Goal: Navigation & Orientation: Understand site structure

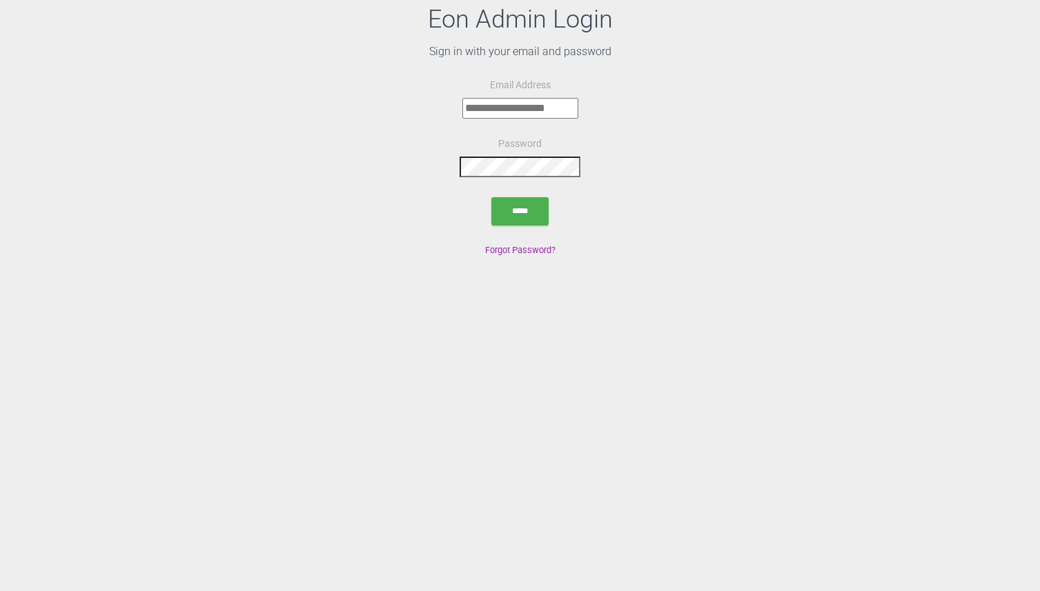
click at [531, 116] on input "email" at bounding box center [520, 108] width 116 height 21
click at [634, 182] on form "**********" at bounding box center [520, 153] width 1040 height 153
drag, startPoint x: 460, startPoint y: 108, endPoint x: 614, endPoint y: 108, distance: 153.9
click at [614, 108] on form "**********" at bounding box center [520, 153] width 1040 height 153
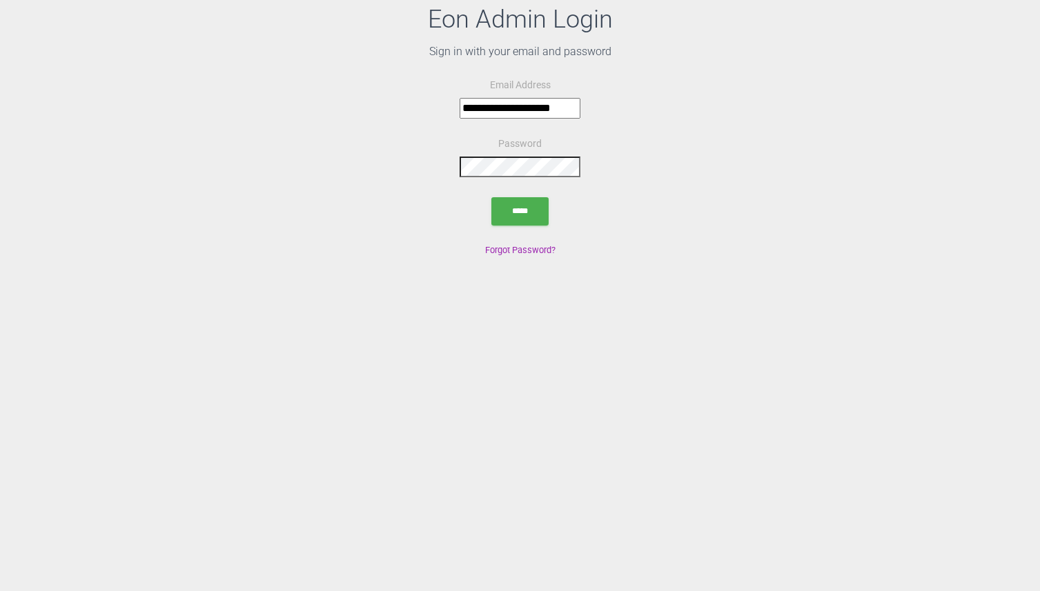
type input "**********"
click at [531, 201] on input "*****" at bounding box center [519, 211] width 57 height 28
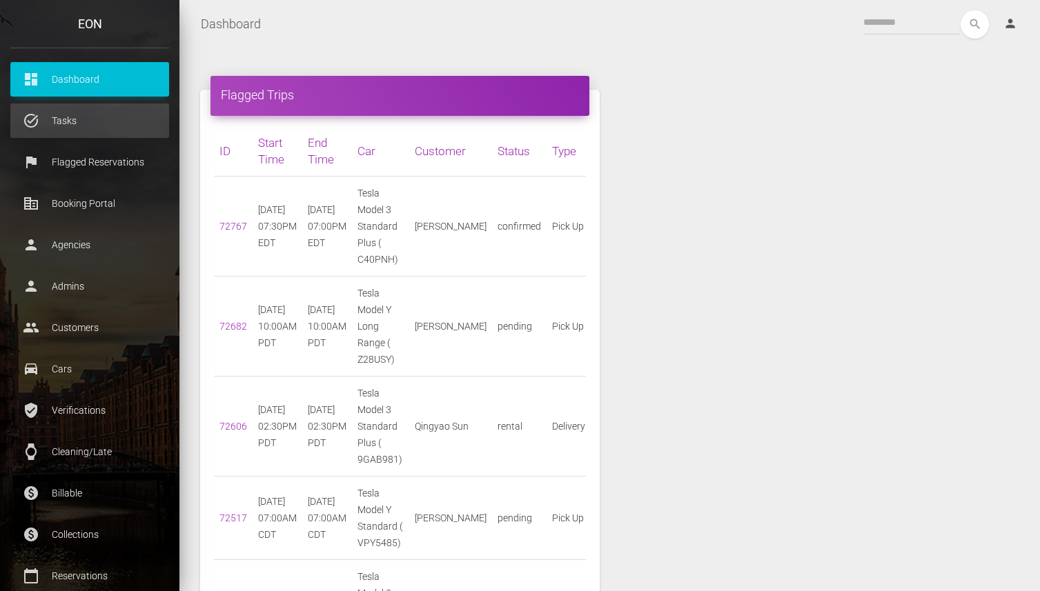
click at [75, 115] on p "Tasks" at bounding box center [90, 120] width 138 height 21
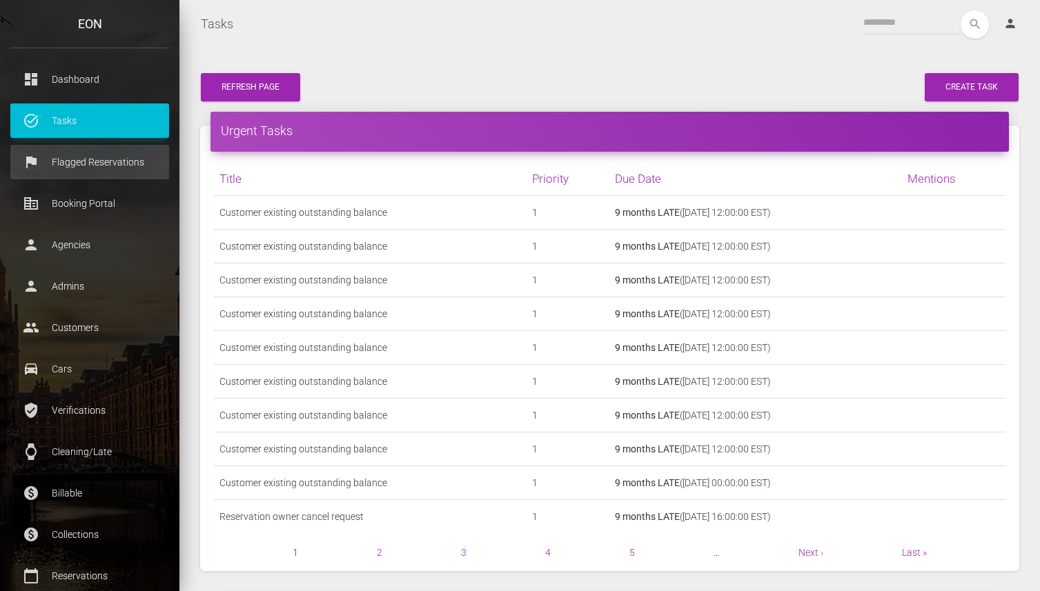
click at [83, 164] on p "Flagged Reservations" at bounding box center [90, 162] width 138 height 21
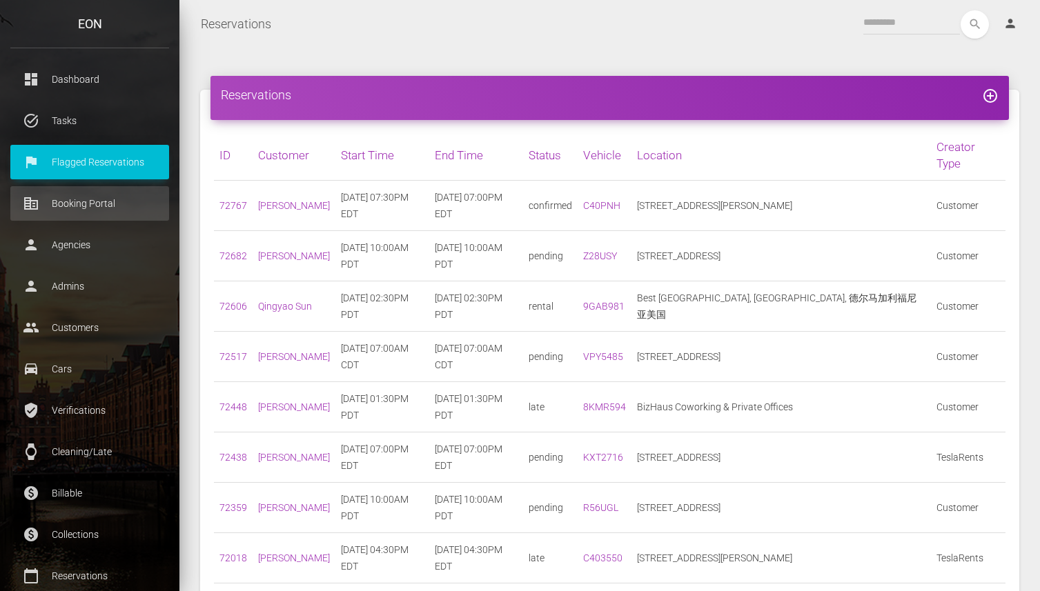
click at [92, 213] on p "Booking Portal" at bounding box center [90, 203] width 138 height 21
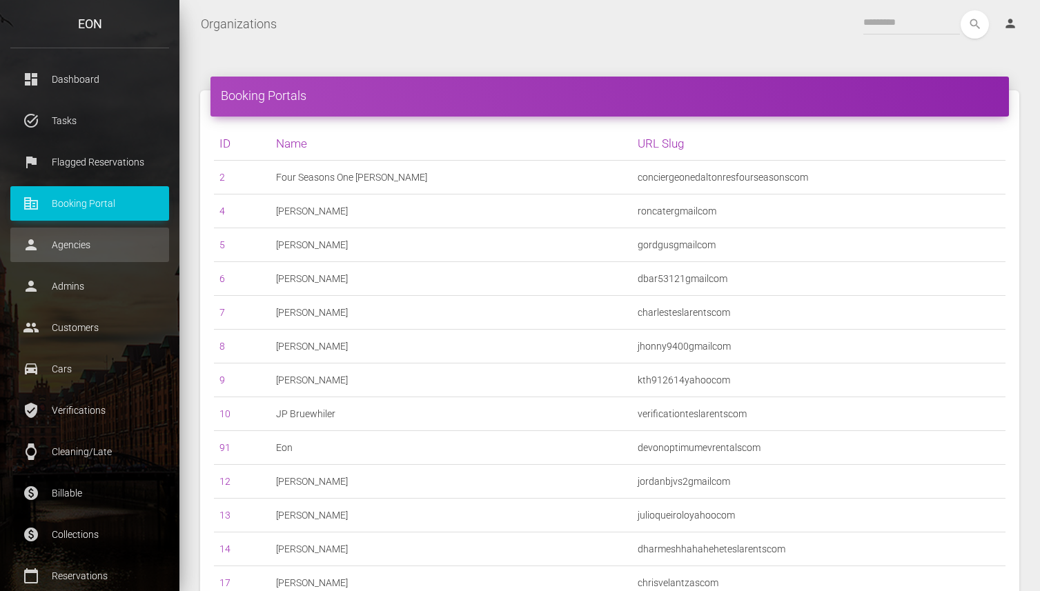
click at [81, 248] on p "Agencies" at bounding box center [90, 245] width 138 height 21
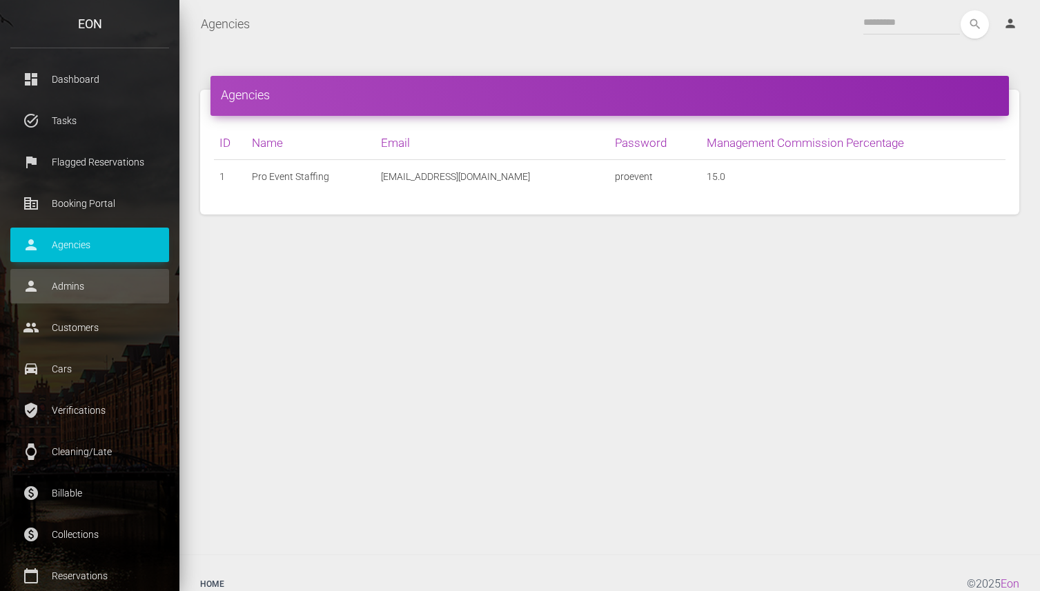
click at [77, 284] on p "Admins" at bounding box center [90, 286] width 138 height 21
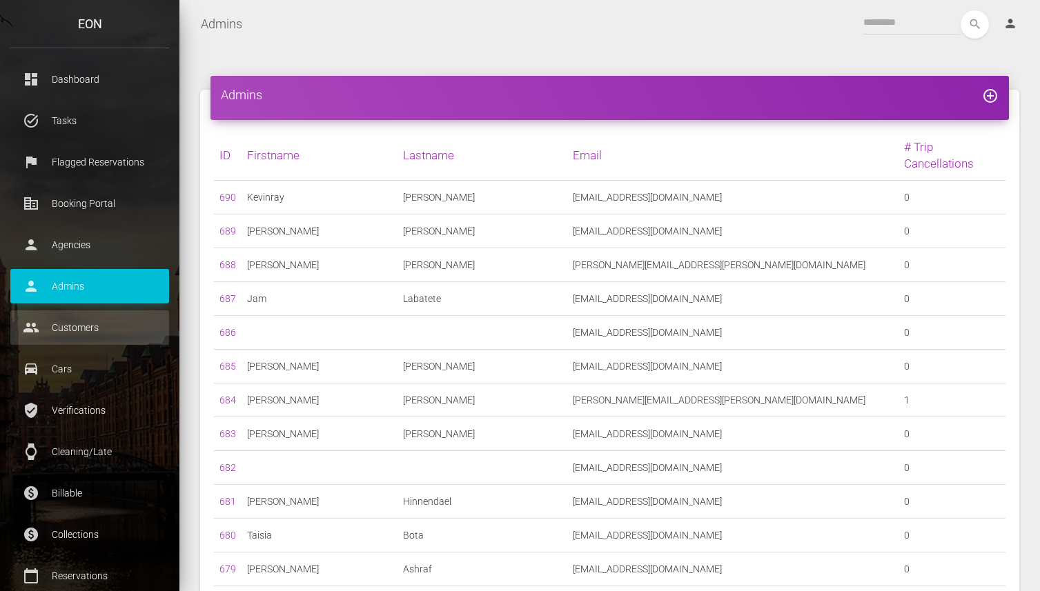
click at [90, 326] on p "Customers" at bounding box center [90, 327] width 138 height 21
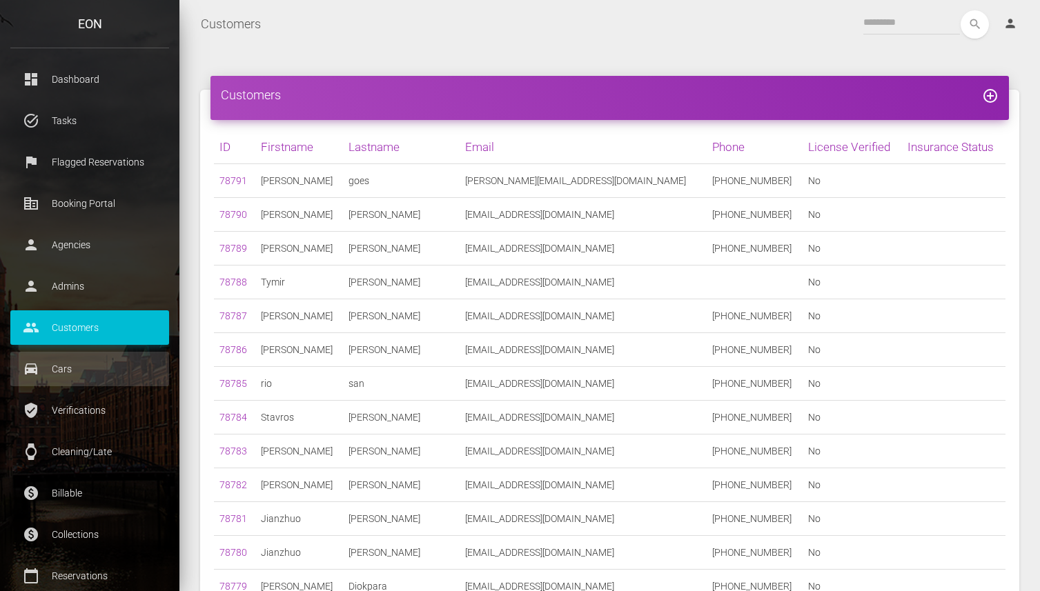
click at [111, 373] on p "Cars" at bounding box center [90, 369] width 138 height 21
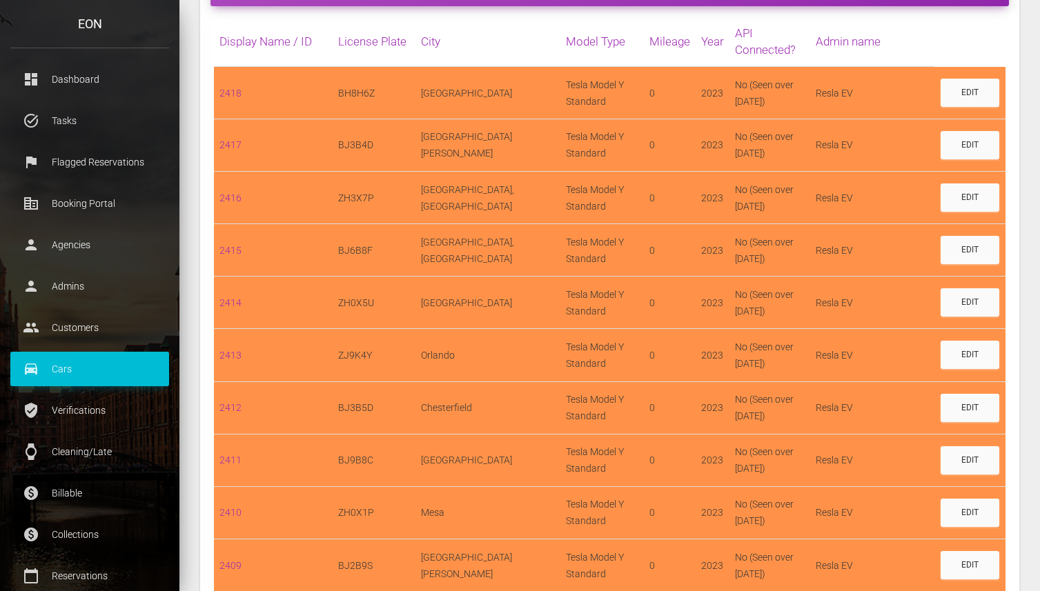
scroll to position [71, 0]
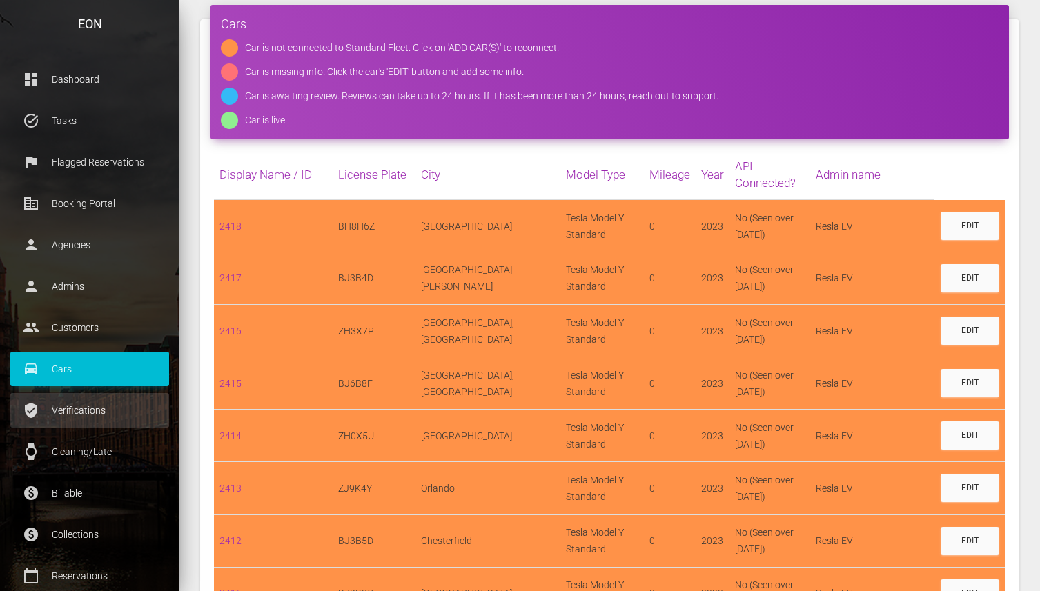
click at [59, 408] on p "Verifications" at bounding box center [90, 410] width 138 height 21
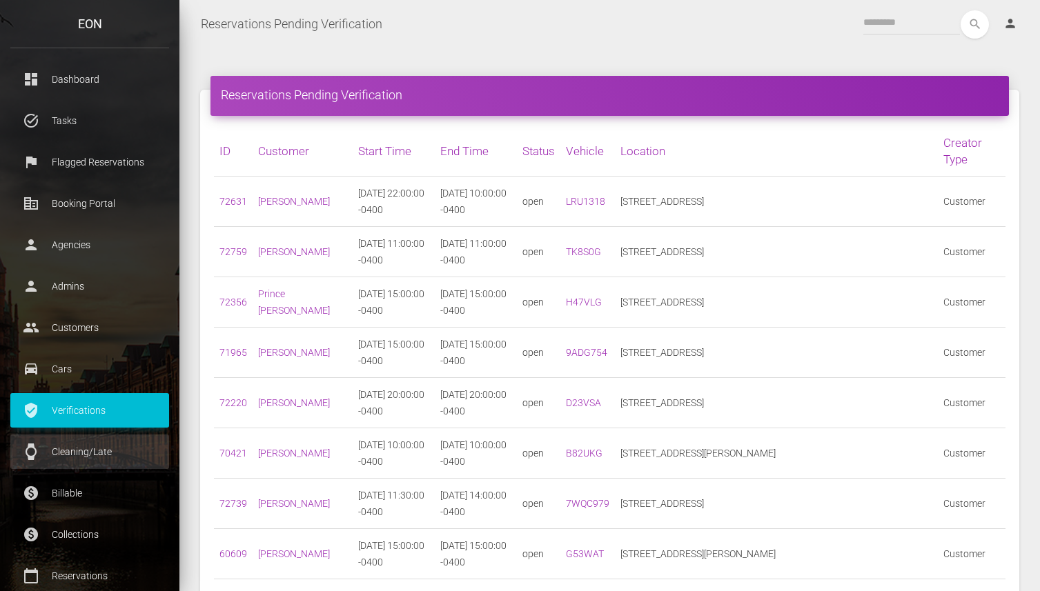
click at [75, 448] on p "Cleaning/Late" at bounding box center [90, 452] width 138 height 21
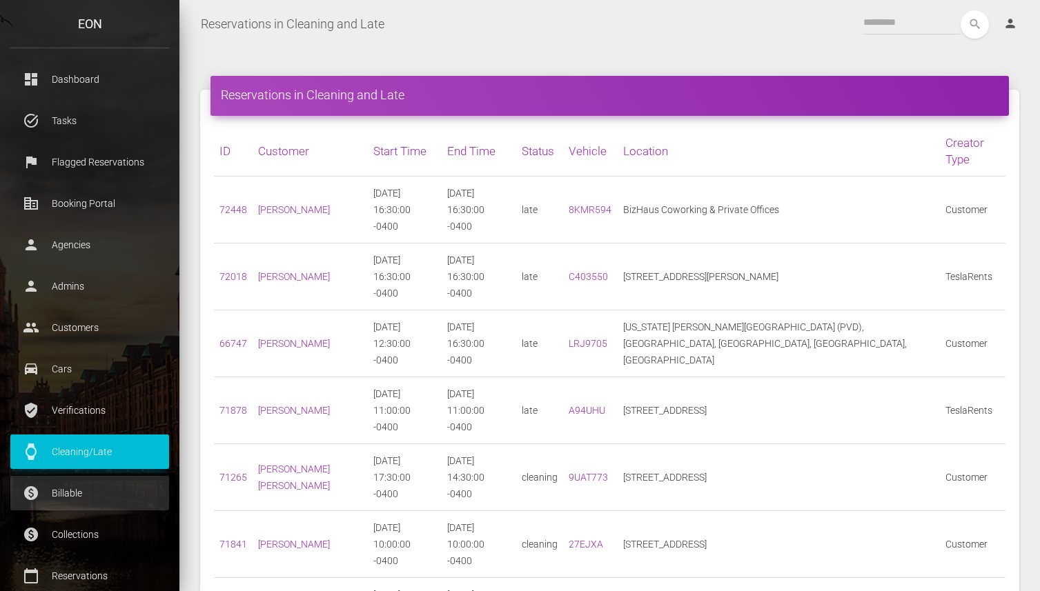
click at [102, 491] on p "Billable" at bounding box center [90, 493] width 138 height 21
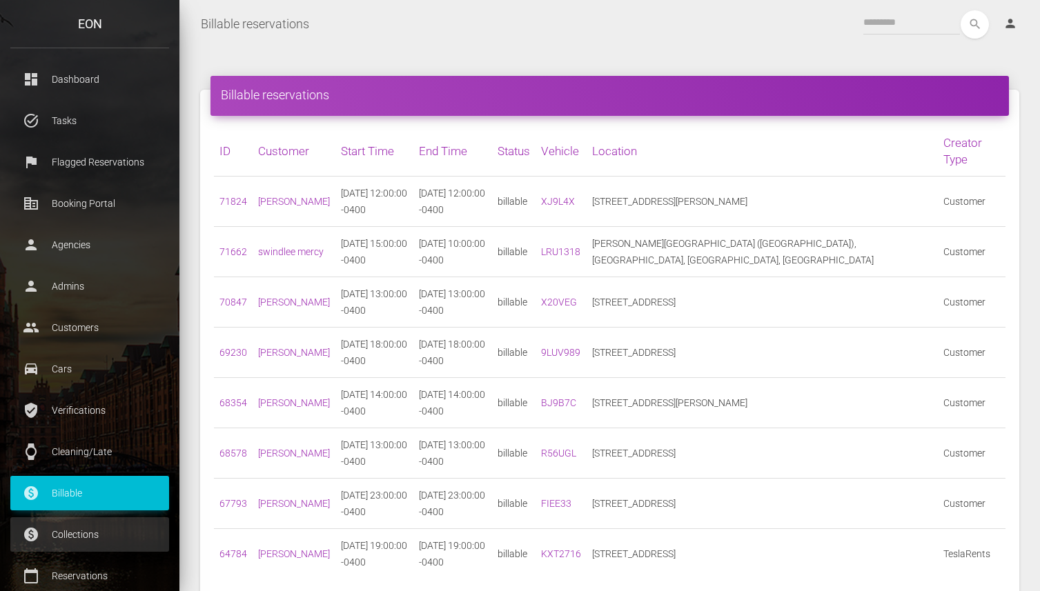
click at [120, 527] on p "Collections" at bounding box center [90, 534] width 138 height 21
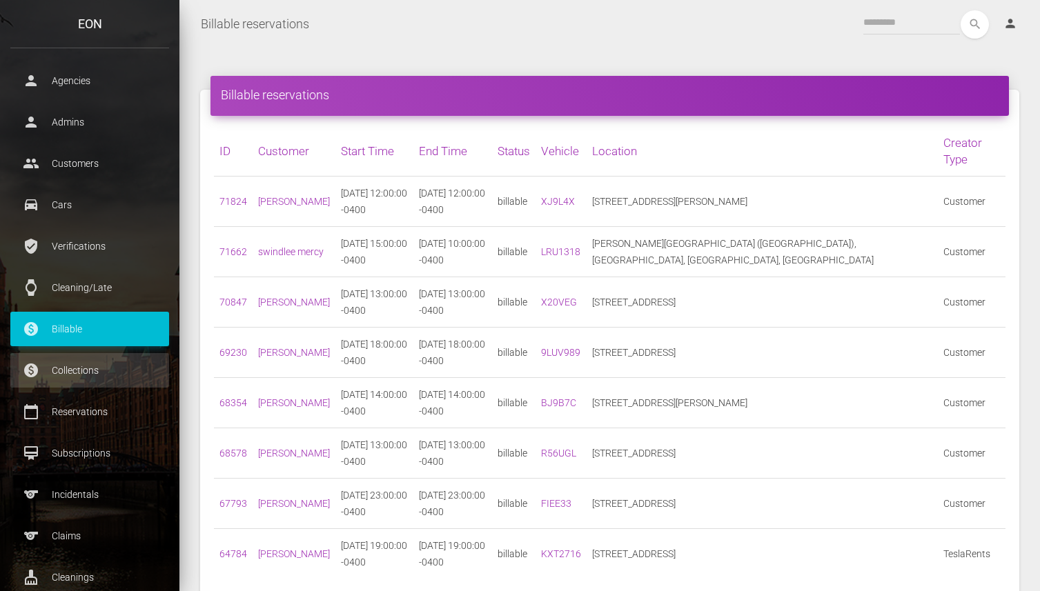
scroll to position [213, 0]
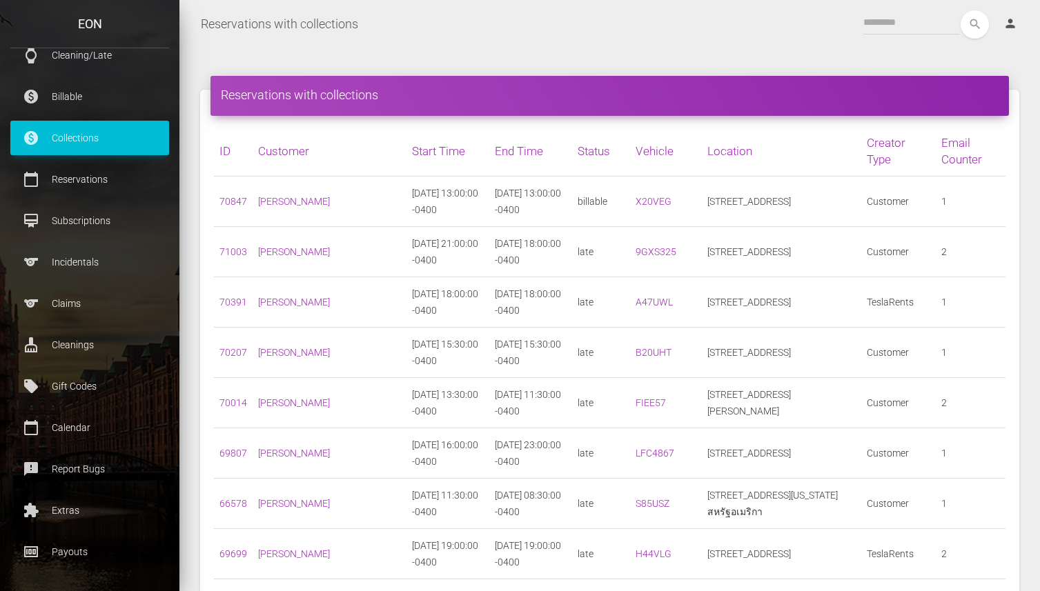
scroll to position [399, 0]
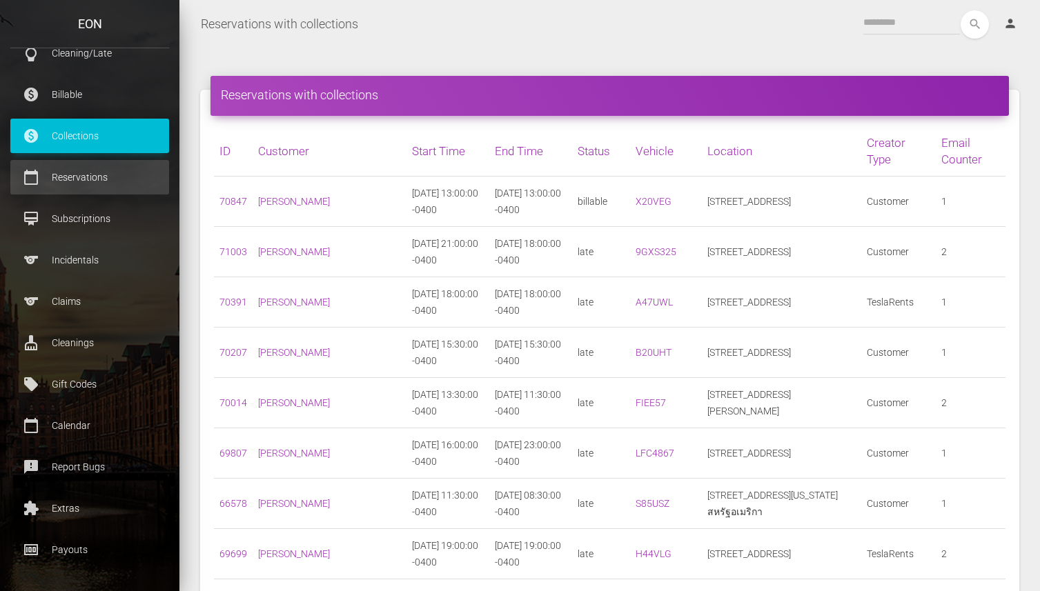
click at [117, 181] on p "Reservations" at bounding box center [90, 177] width 138 height 21
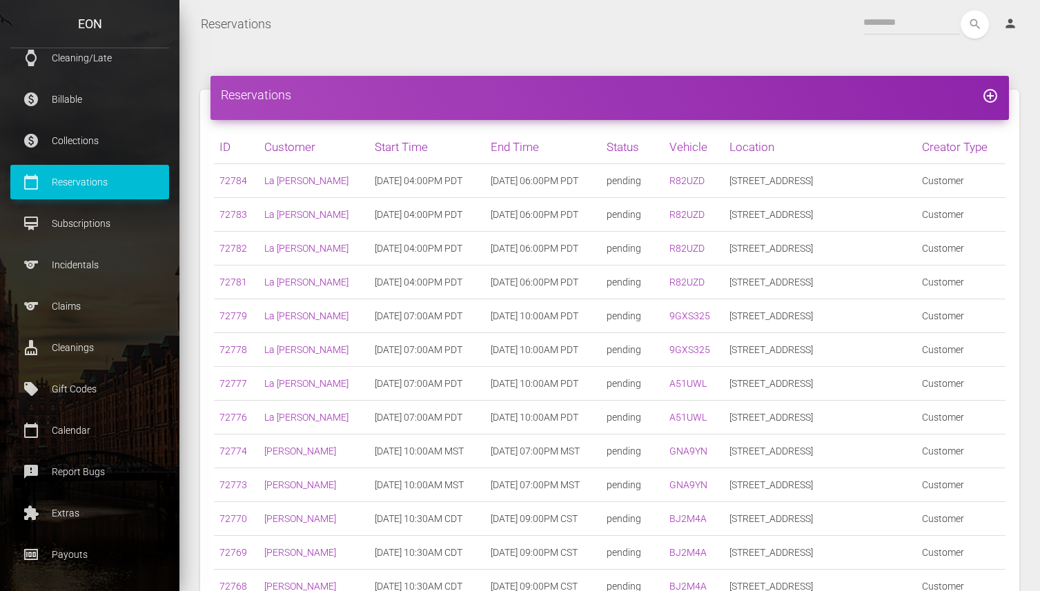
scroll to position [399, 0]
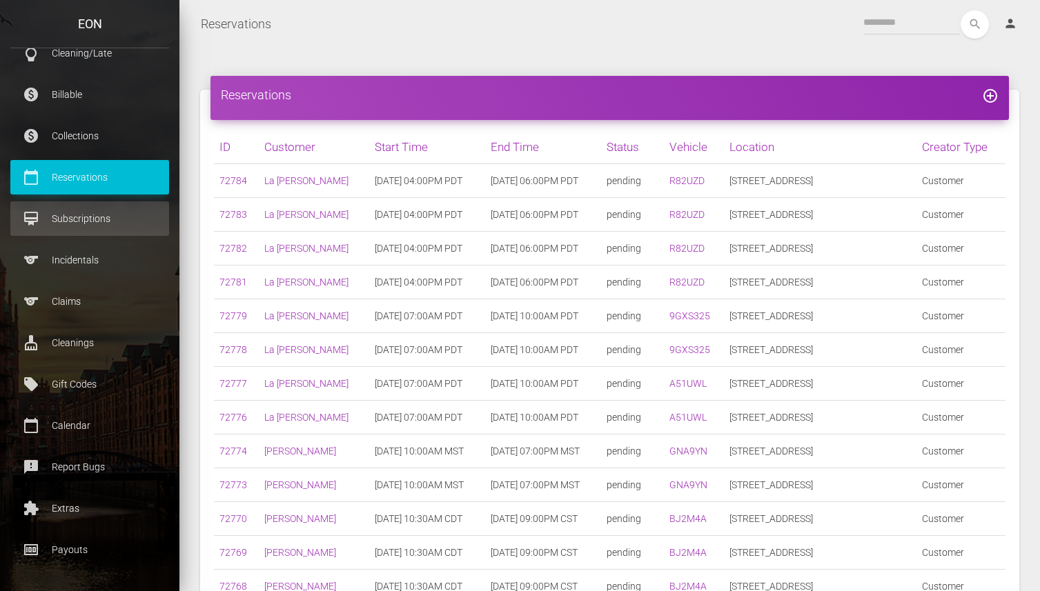
click at [110, 232] on link "card_membership Subscriptions" at bounding box center [89, 218] width 159 height 35
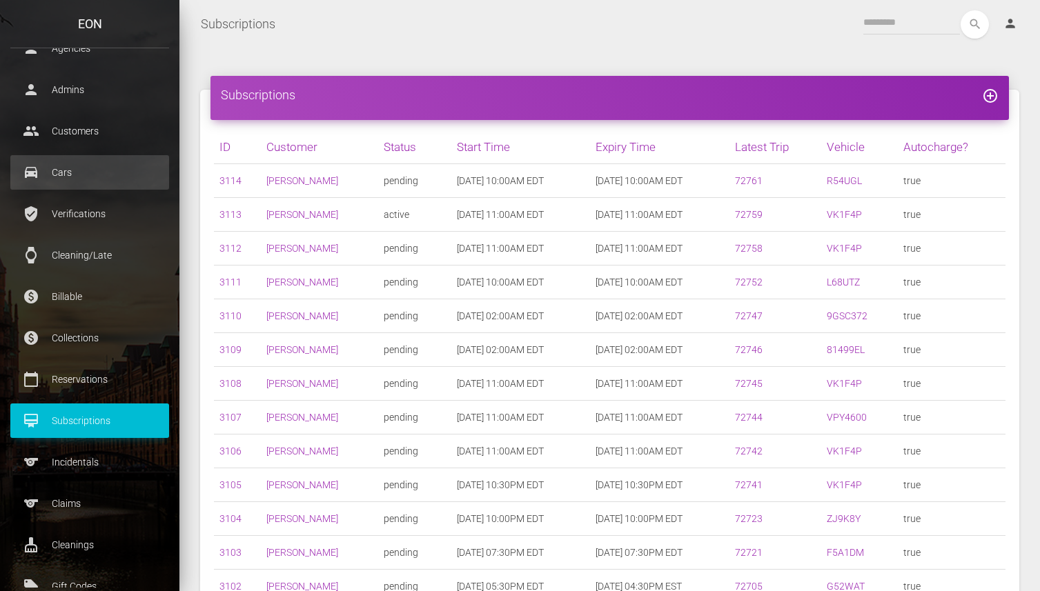
scroll to position [399, 0]
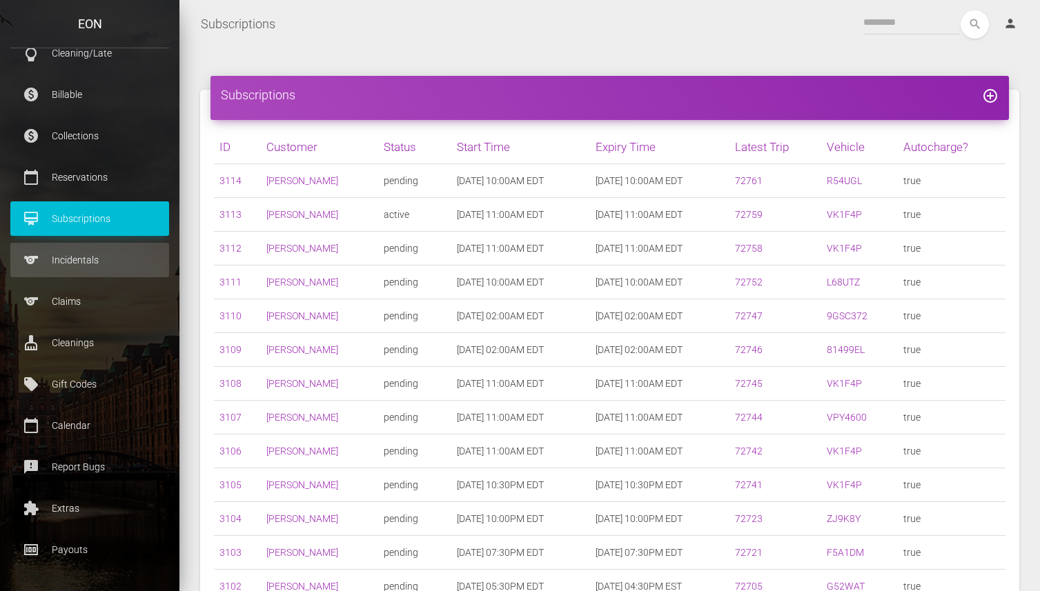
click at [106, 266] on p "Incidentals" at bounding box center [90, 260] width 138 height 21
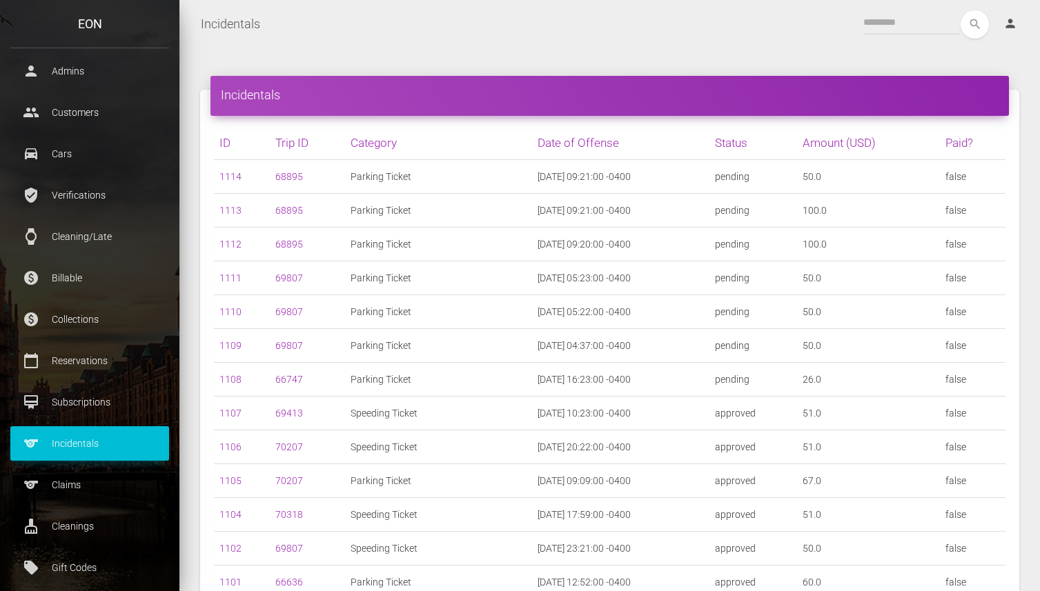
scroll to position [399, 0]
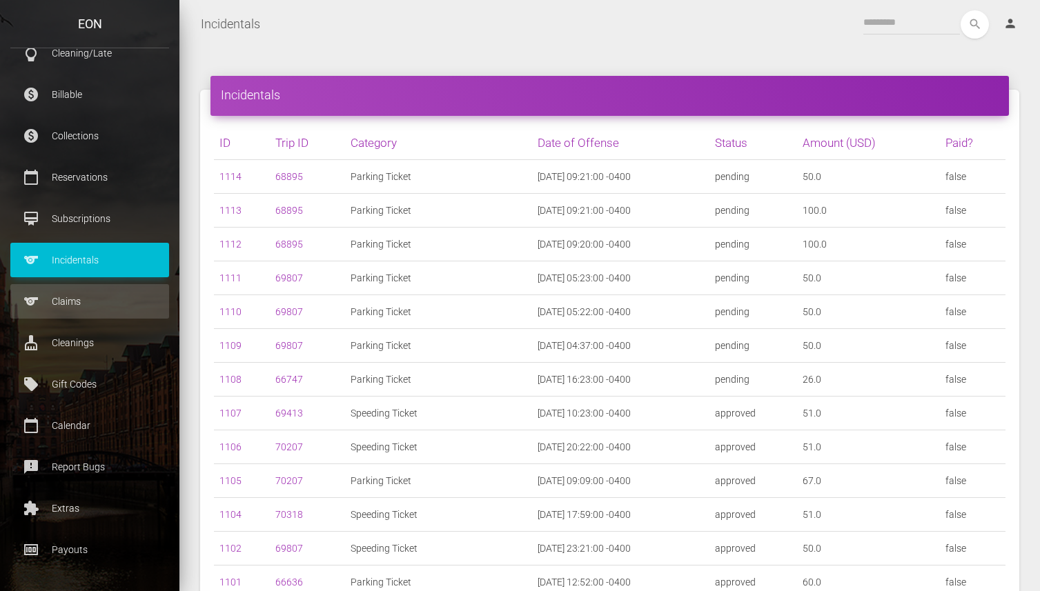
click at [99, 299] on p "Claims" at bounding box center [90, 301] width 138 height 21
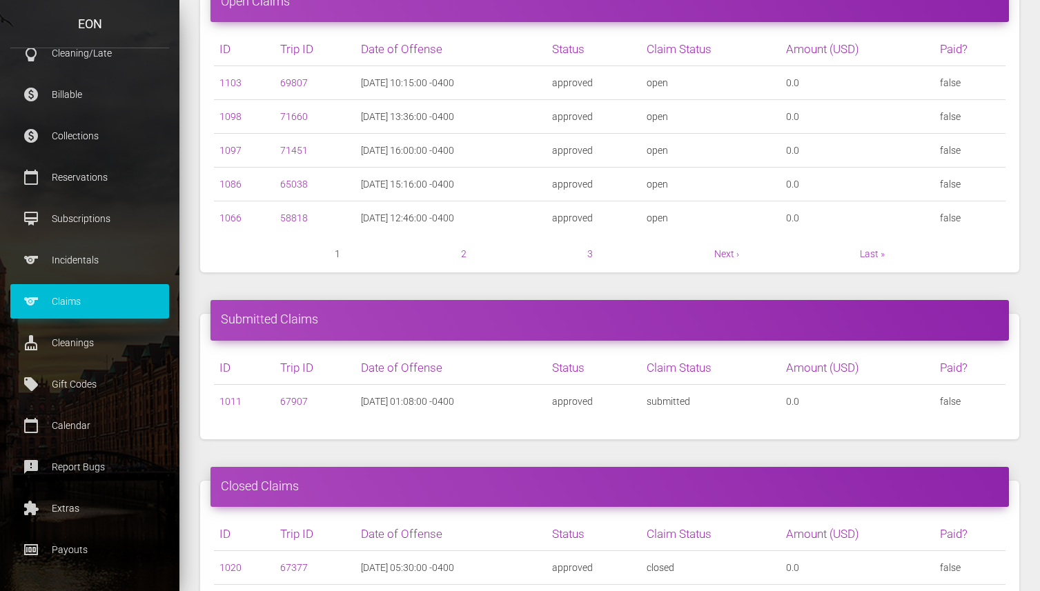
scroll to position [294, 0]
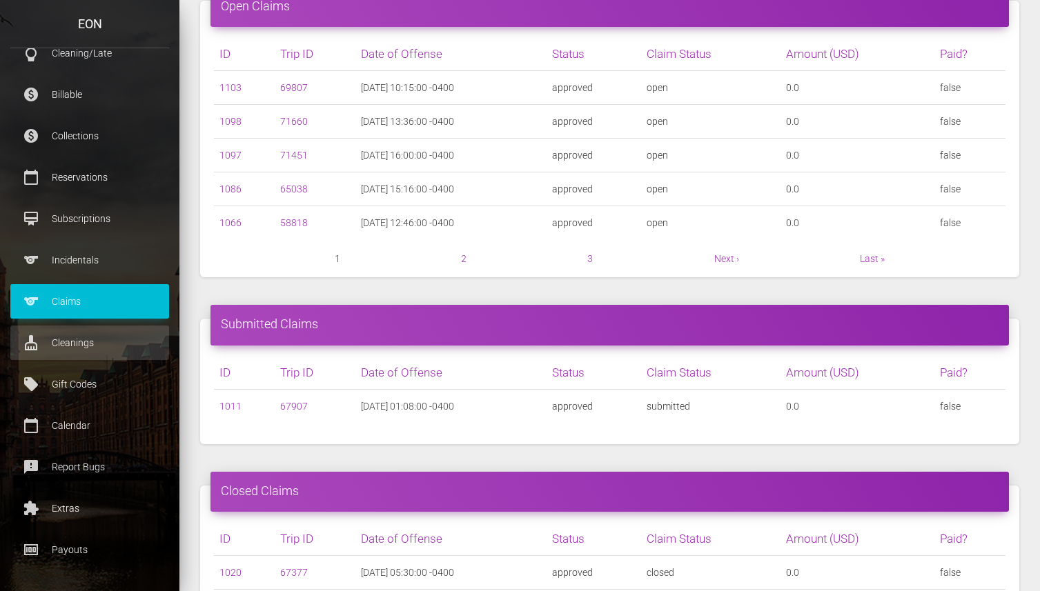
click at [112, 344] on p "Cleanings" at bounding box center [90, 343] width 138 height 21
click at [74, 347] on p "Cleanings" at bounding box center [90, 343] width 138 height 21
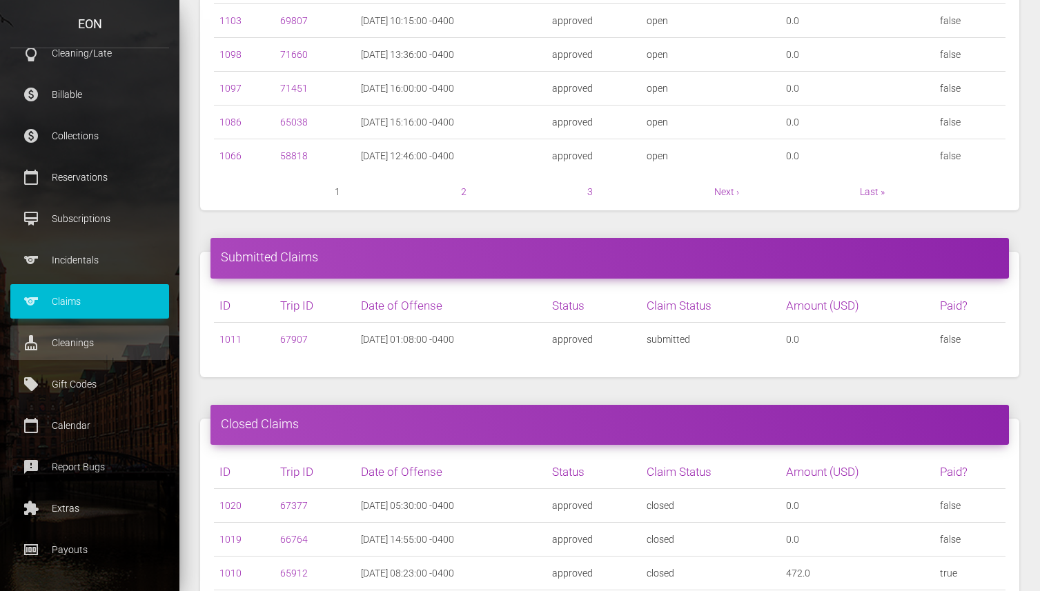
scroll to position [369, 0]
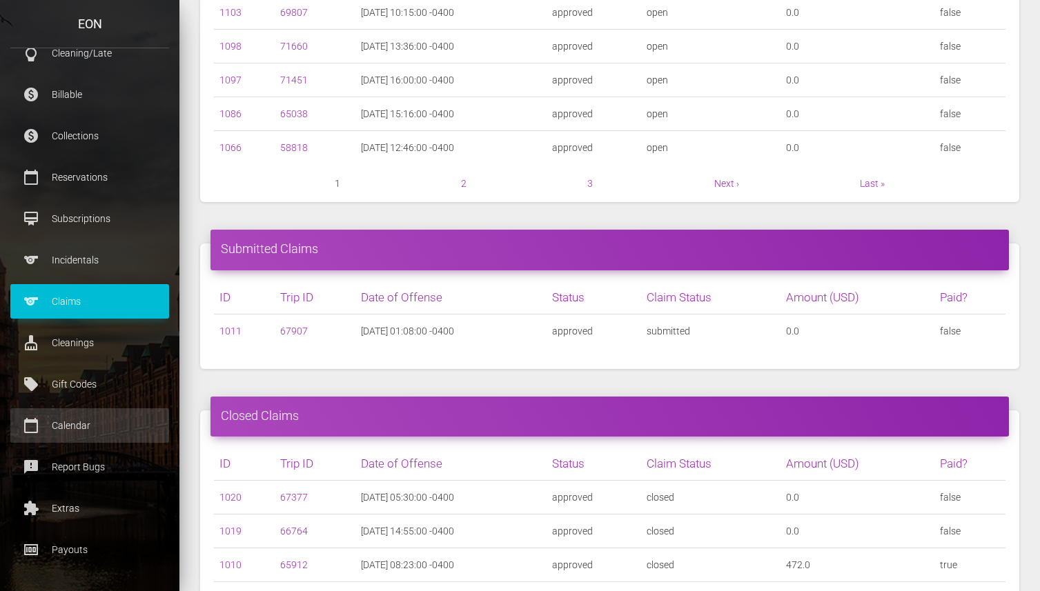
click at [62, 424] on p "Calendar" at bounding box center [90, 425] width 138 height 21
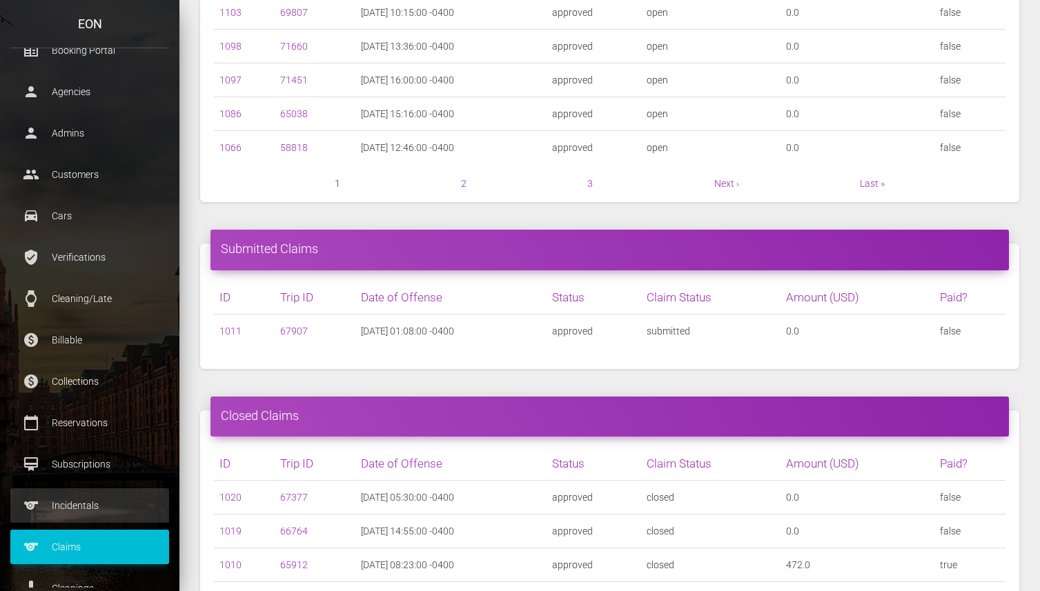
scroll to position [0, 0]
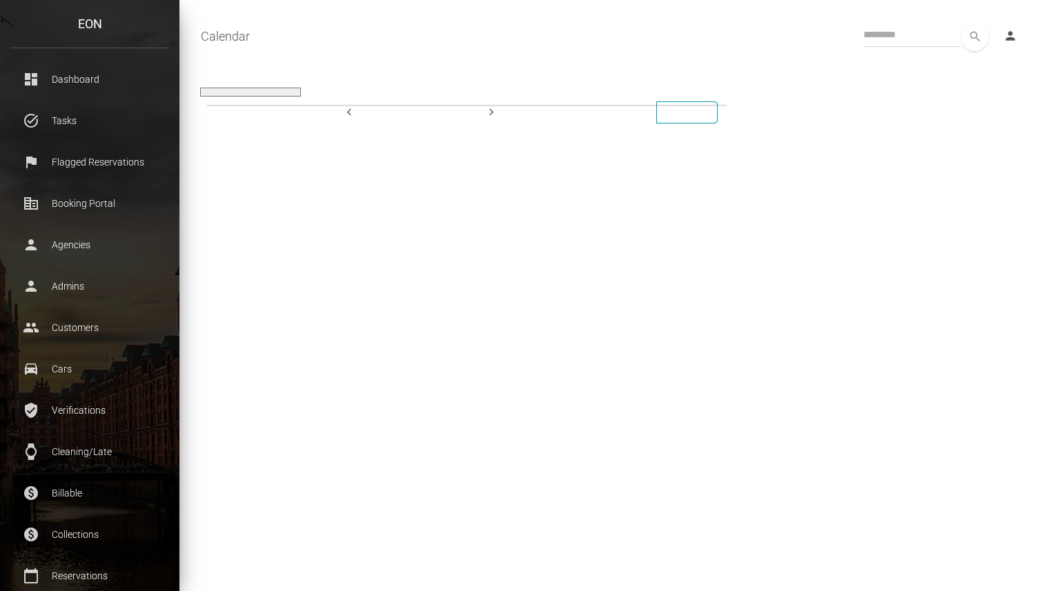
select select
